Goal: Check status

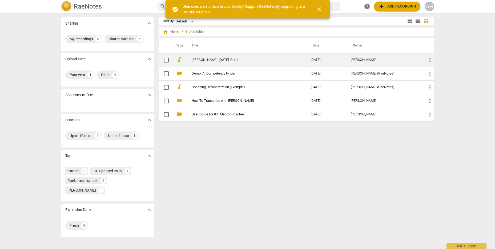
click at [195, 60] on link "[PERSON_NAME]_[DATE]_Rec1" at bounding box center [242, 60] width 100 height 4
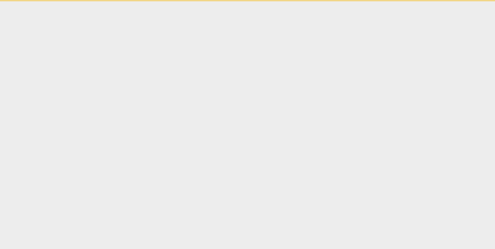
click at [195, 1] on html "check_circle Dear user, we appreciate your loyalty! Support RaeNotes by upgradi…" at bounding box center [247, 0] width 495 height 1
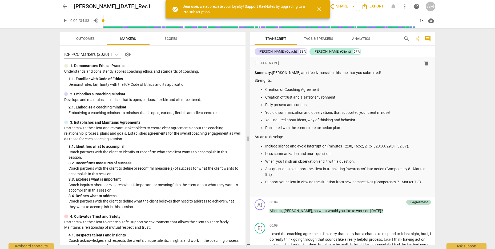
click at [320, 11] on span "close" at bounding box center [319, 9] width 6 height 6
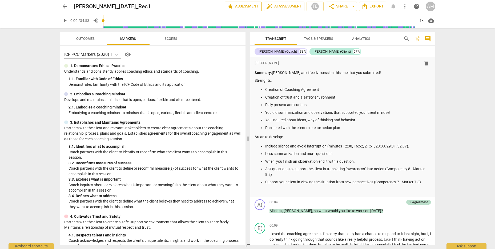
click at [239, 7] on span "star Assessment" at bounding box center [243, 6] width 32 height 6
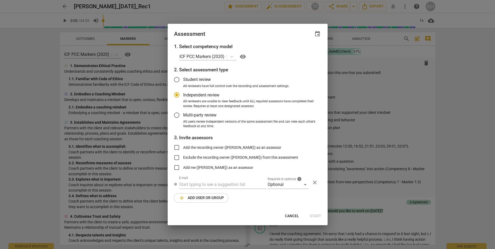
click at [379, 61] on div at bounding box center [247, 124] width 495 height 249
radio input "false"
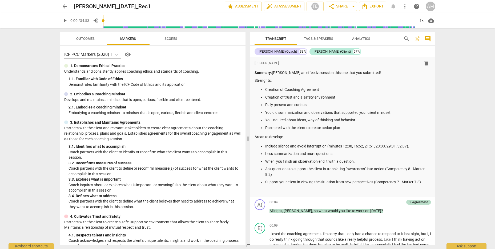
click at [172, 37] on span "Scores" at bounding box center [171, 39] width 13 height 4
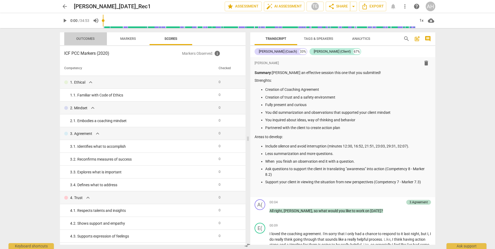
click at [84, 38] on span "Outcomes" at bounding box center [85, 39] width 18 height 4
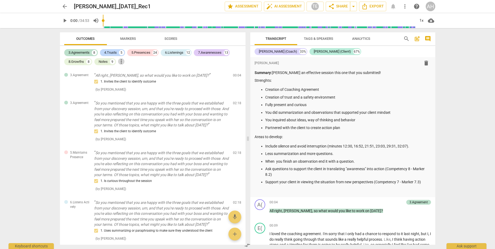
click at [121, 61] on span "more_vert" at bounding box center [121, 61] width 6 height 6
click at [38, 75] on div at bounding box center [247, 124] width 495 height 249
click at [167, 37] on span "Scores" at bounding box center [171, 39] width 13 height 4
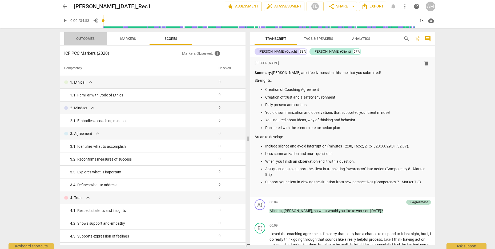
click at [84, 38] on span "Outcomes" at bounding box center [85, 39] width 18 height 4
